Goal: Find specific page/section: Find specific page/section

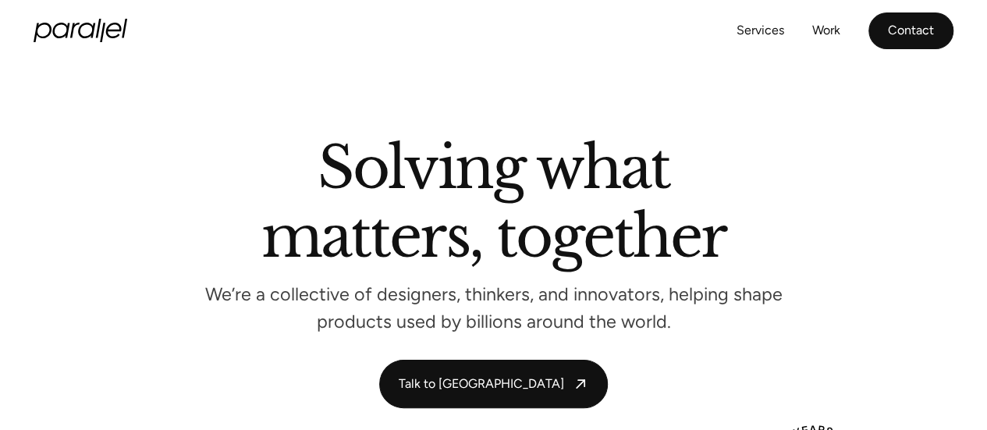
click at [922, 34] on link "Contact" at bounding box center [911, 30] width 85 height 37
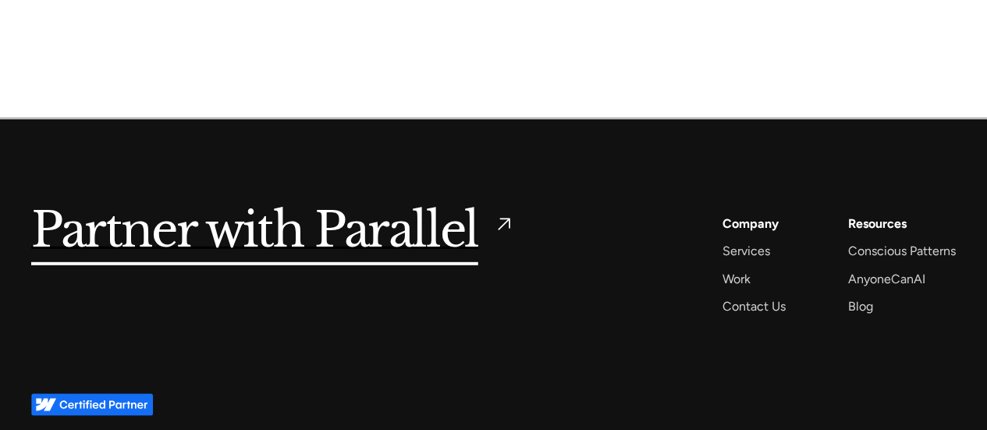
scroll to position [2196, 0]
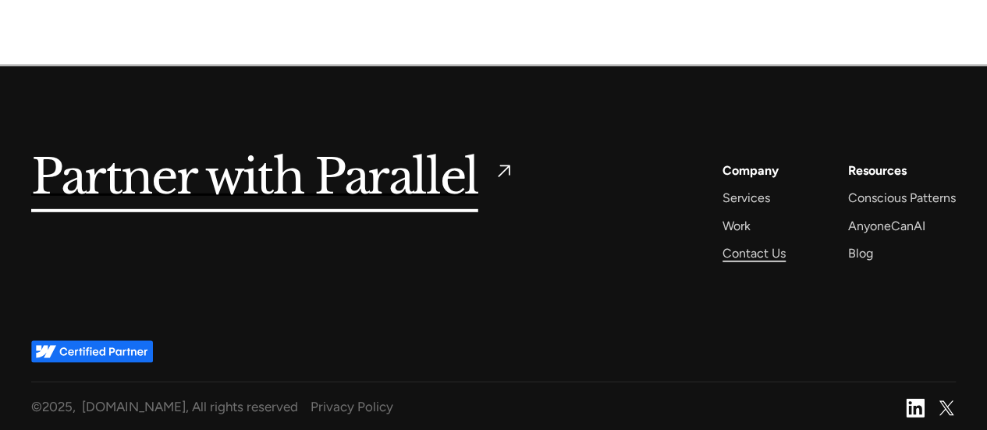
click at [780, 249] on div "Contact Us" at bounding box center [754, 253] width 63 height 21
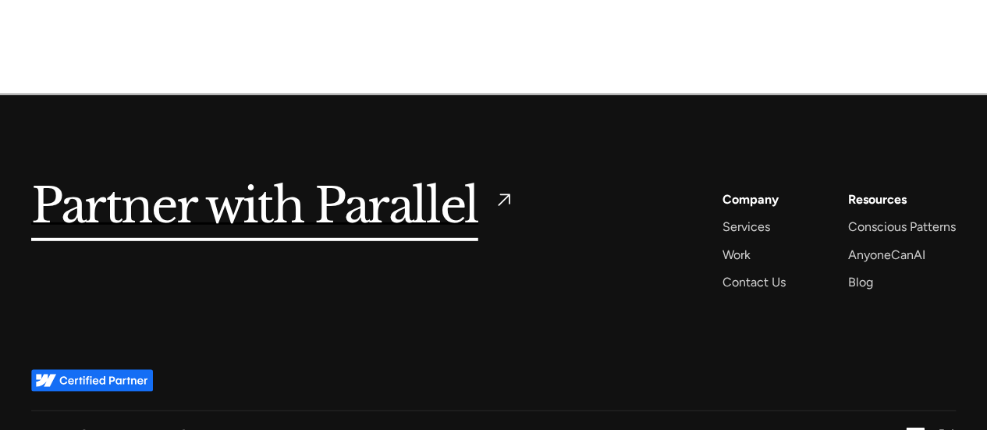
scroll to position [2196, 0]
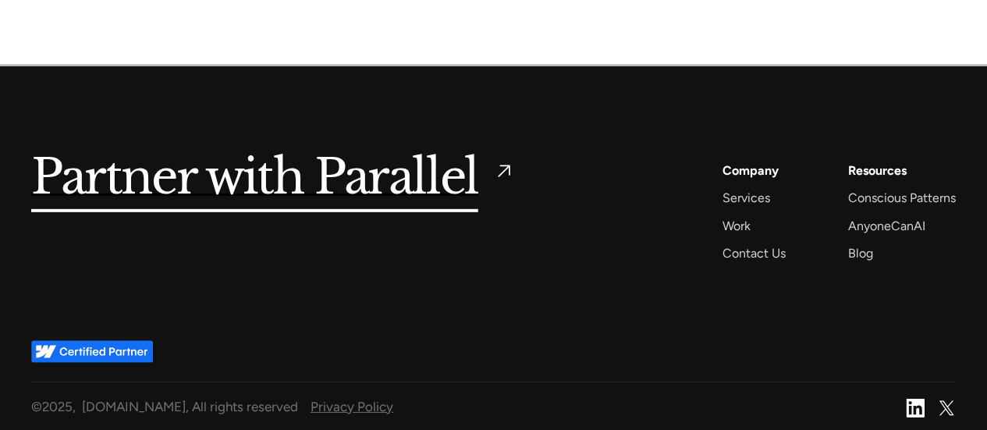
click at [325, 399] on div "Privacy Policy" at bounding box center [602, 407] width 583 height 24
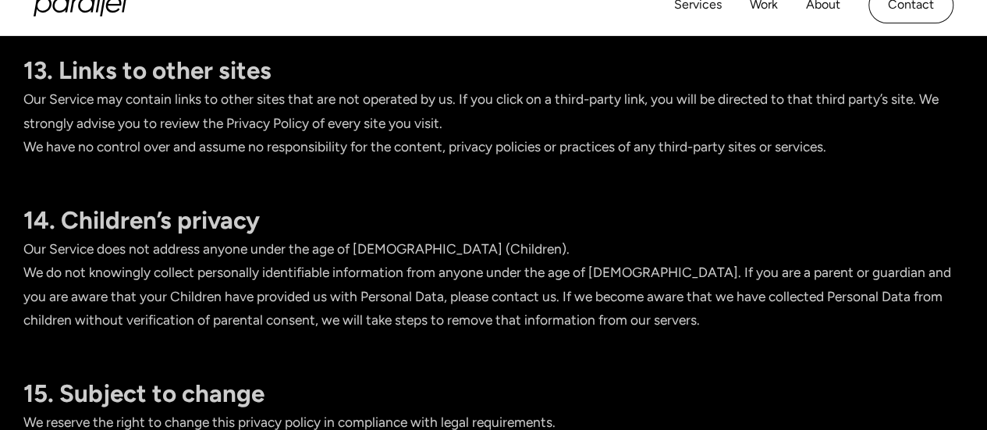
scroll to position [11708, 0]
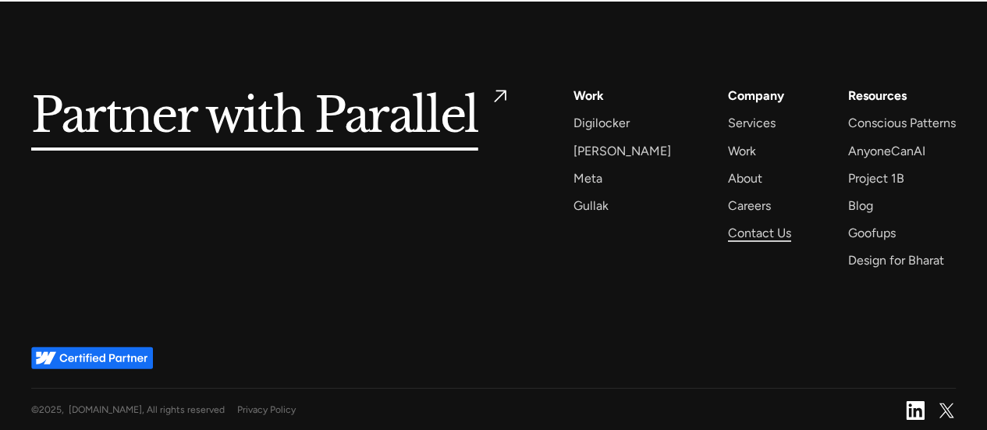
click at [736, 230] on div "Contact Us" at bounding box center [759, 232] width 63 height 21
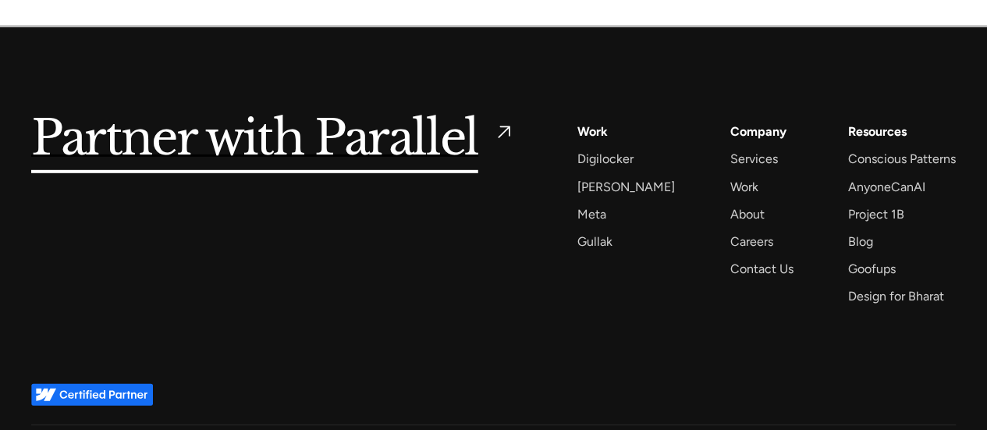
scroll to position [2279, 0]
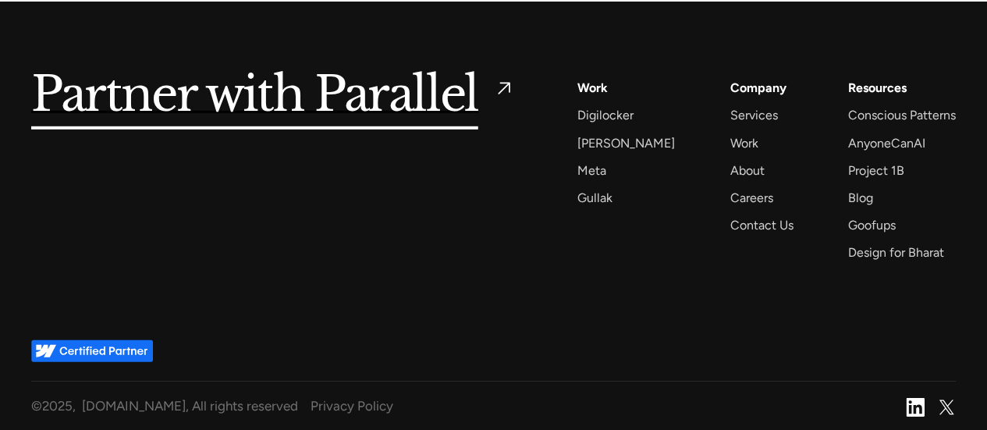
click at [912, 403] on img at bounding box center [915, 407] width 19 height 19
click at [346, 402] on div "Privacy Policy" at bounding box center [602, 406] width 583 height 24
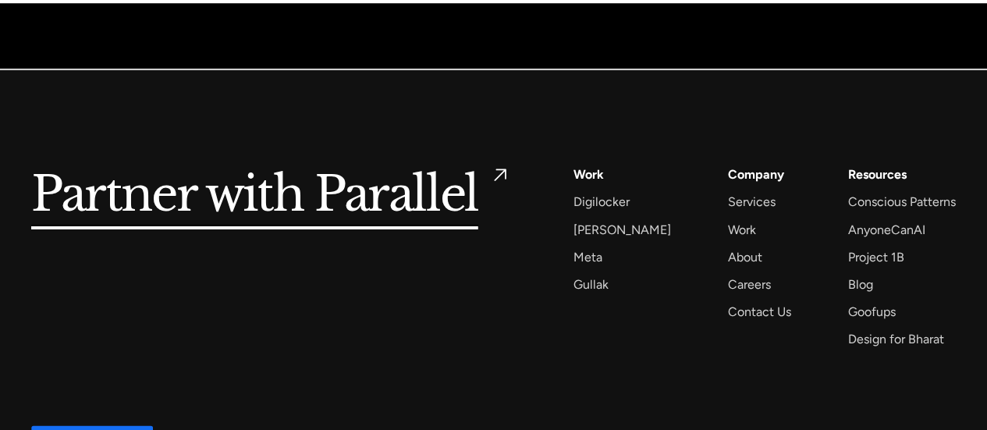
scroll to position [11708, 0]
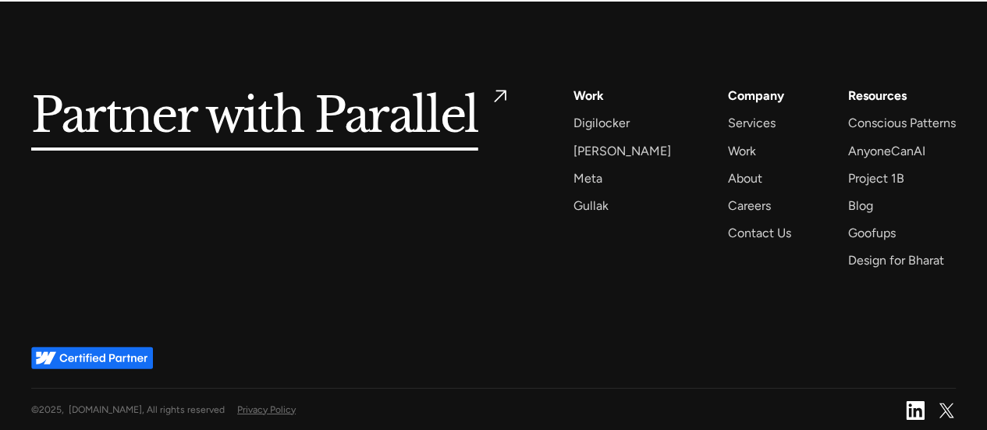
click at [256, 409] on div "Privacy Policy" at bounding box center [565, 409] width 656 height 17
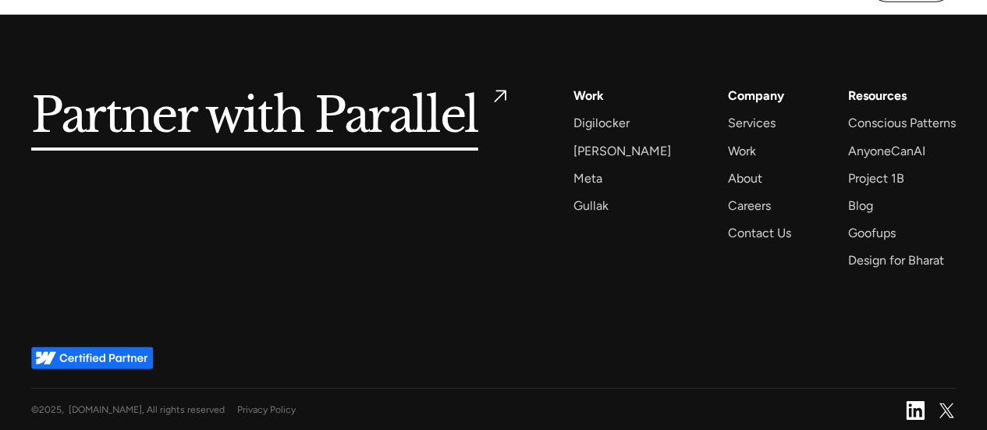
scroll to position [11708, 0]
